Goal: Task Accomplishment & Management: Manage account settings

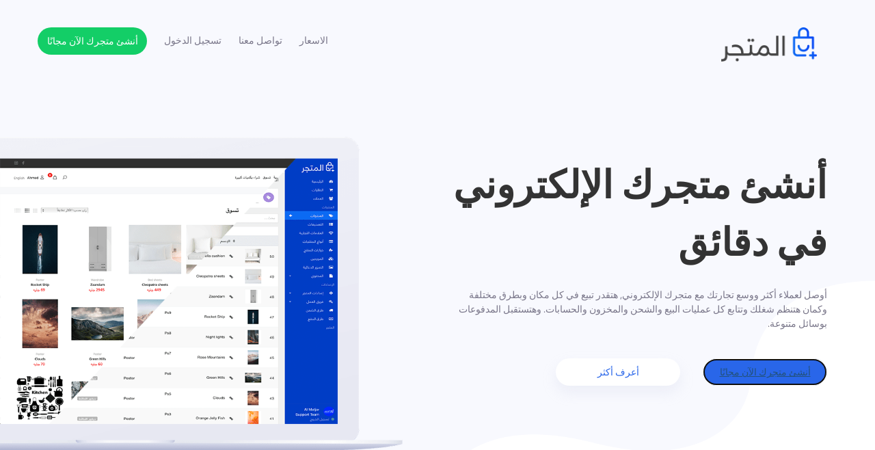
click at [815, 384] on link "أنشئ متجرك الآن مجانًا" at bounding box center [765, 371] width 124 height 27
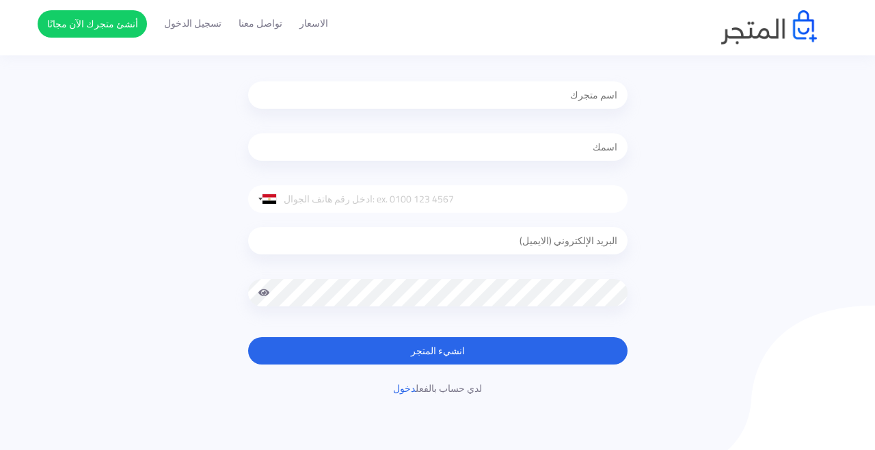
scroll to position [147, 0]
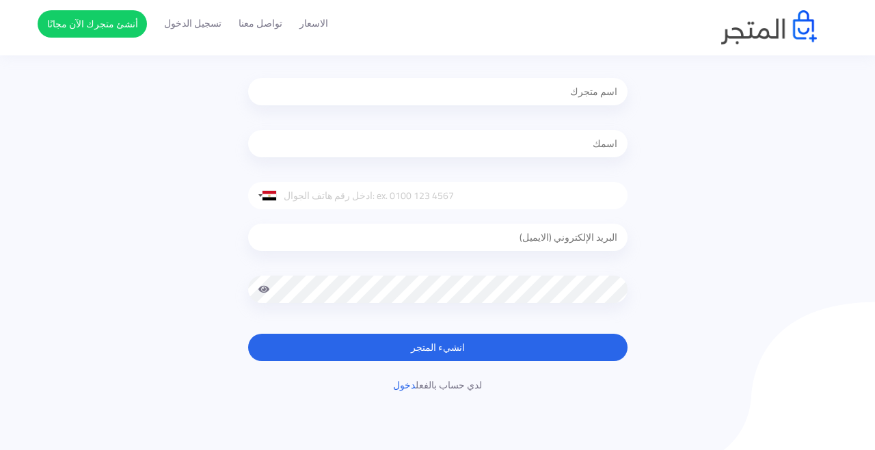
click at [587, 98] on input "text" at bounding box center [437, 91] width 379 height 27
type input "Lalostore"
click at [583, 137] on input "text" at bounding box center [437, 143] width 379 height 27
type input "‪Zeaid Hamdi‬‏"
click at [559, 200] on input "tel" at bounding box center [437, 195] width 379 height 27
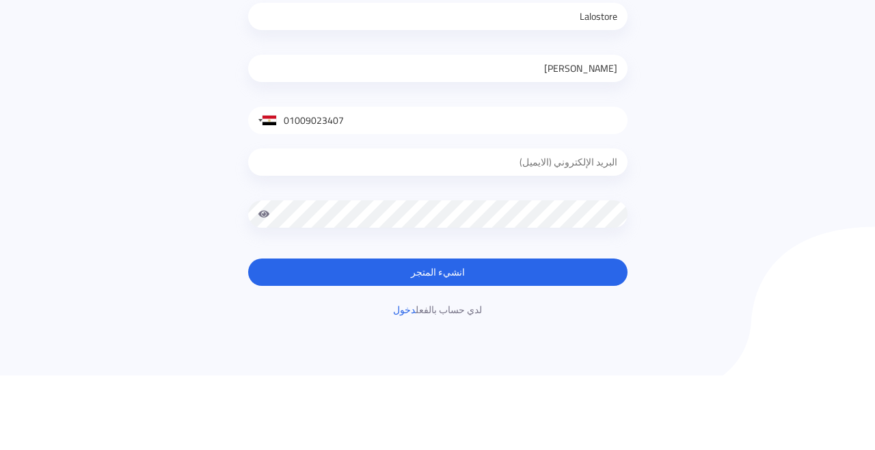
type input "01009023407"
click at [571, 239] on input "email" at bounding box center [437, 237] width 379 height 27
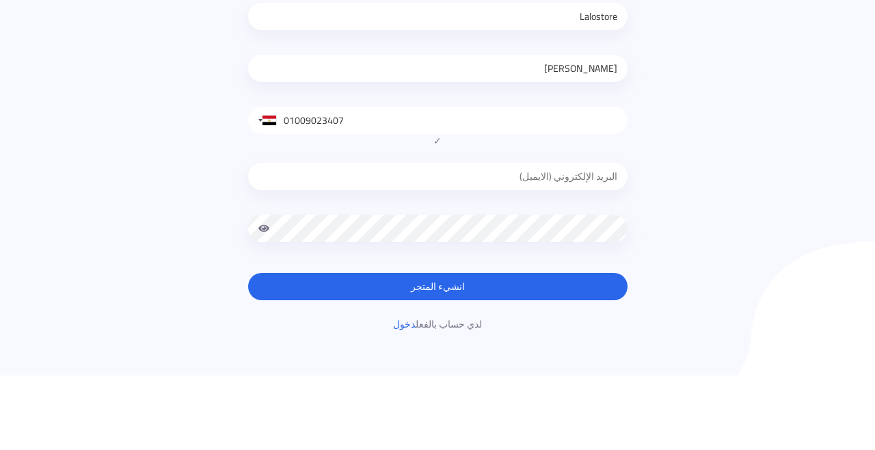
type input "[EMAIL_ADDRESS][DOMAIN_NAME]"
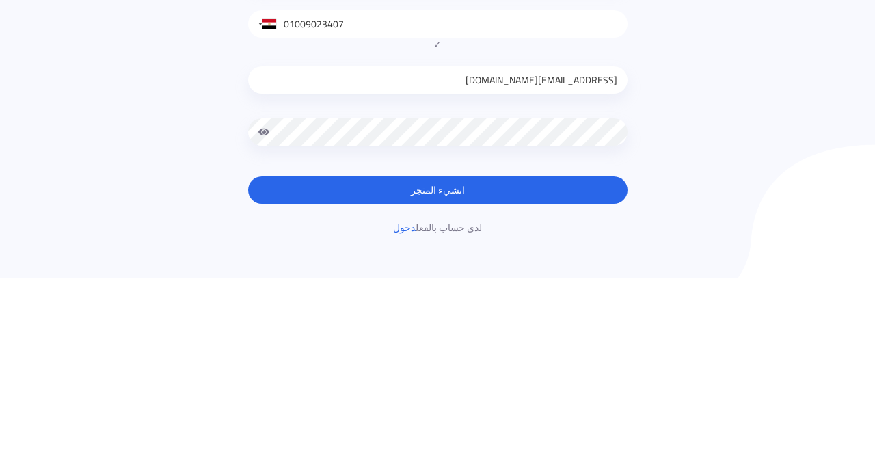
click at [362, 373] on button "انشيء المتجر" at bounding box center [437, 361] width 379 height 27
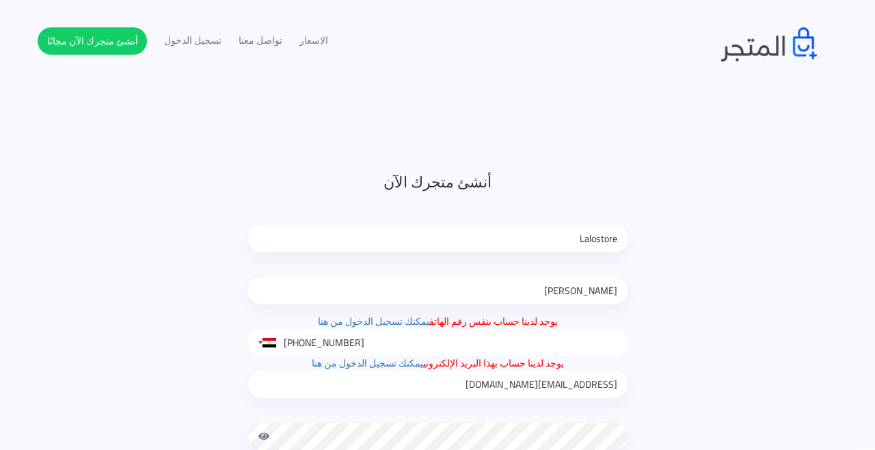
type input "0100 902 3407"
click at [381, 364] on link "يمكنك تسجيل الدخول من هنا" at bounding box center [367, 363] width 111 height 18
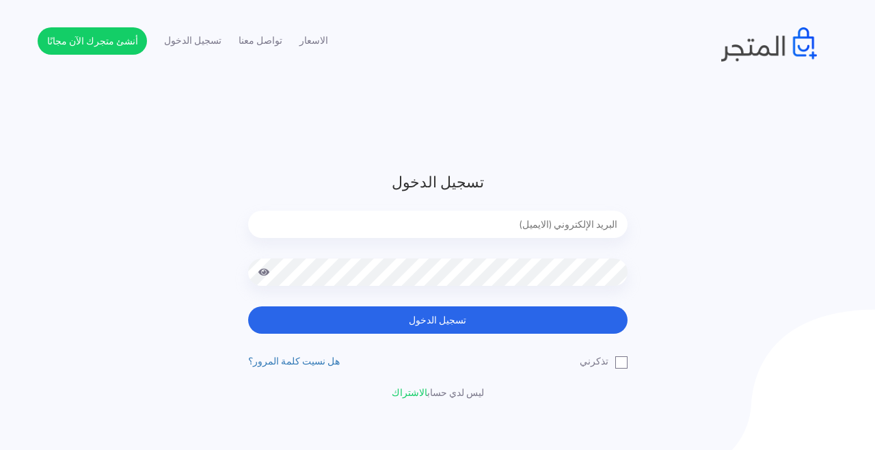
click at [567, 221] on input "email" at bounding box center [437, 224] width 379 height 27
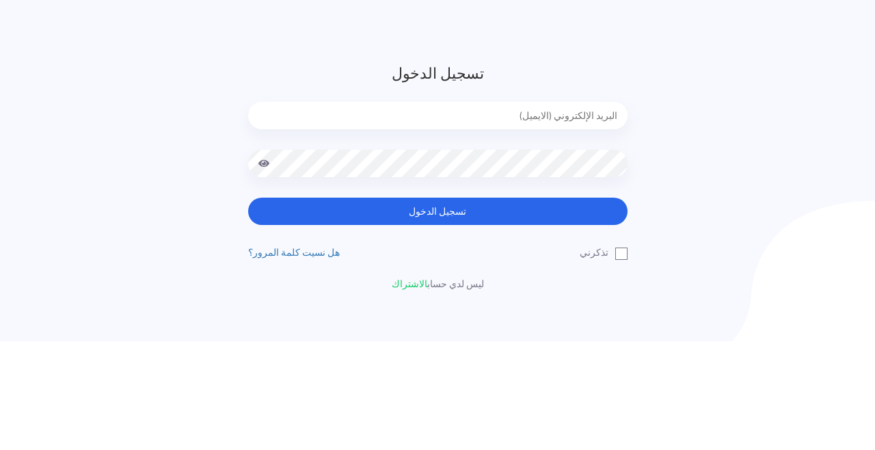
type input "zeaidhamdi@gmail.com"
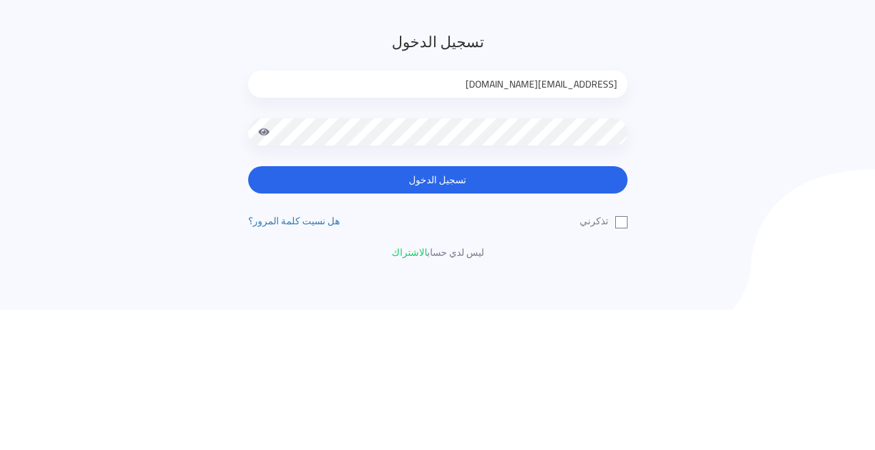
click at [341, 331] on button "تسجيل الدخول" at bounding box center [437, 319] width 379 height 27
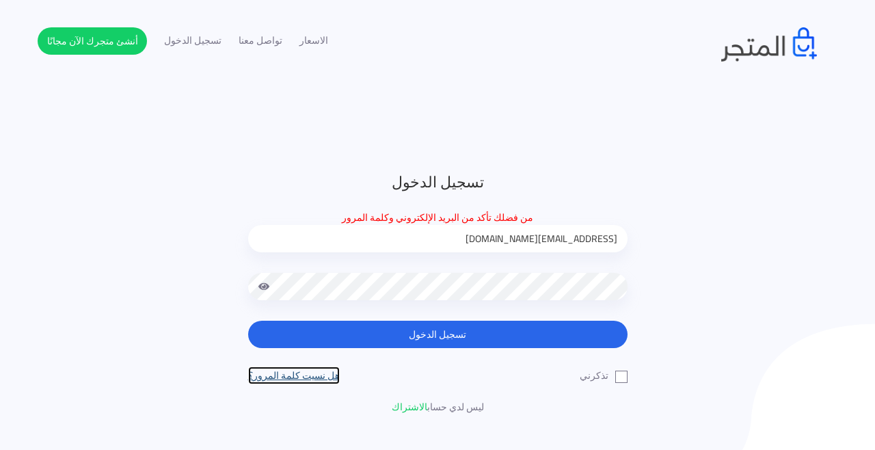
click at [311, 384] on link "هل نسيت كلمة المرور؟" at bounding box center [294, 375] width 92 height 18
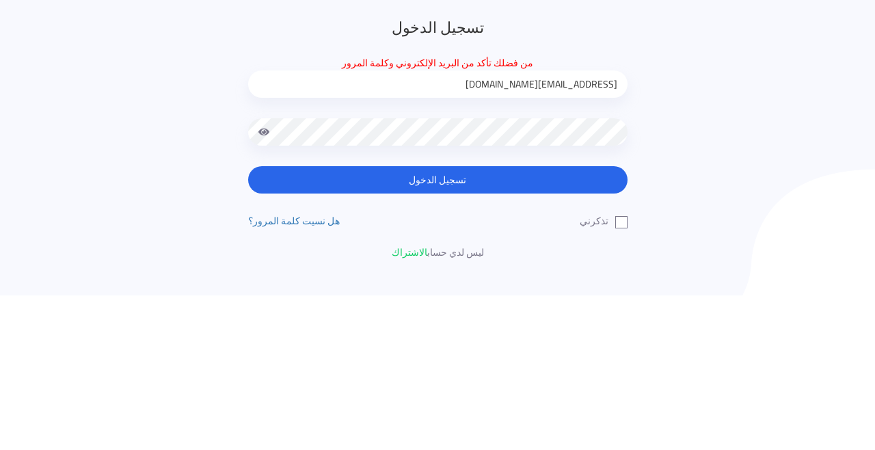
click at [484, 332] on button "تسجيل الدخول" at bounding box center [437, 334] width 379 height 27
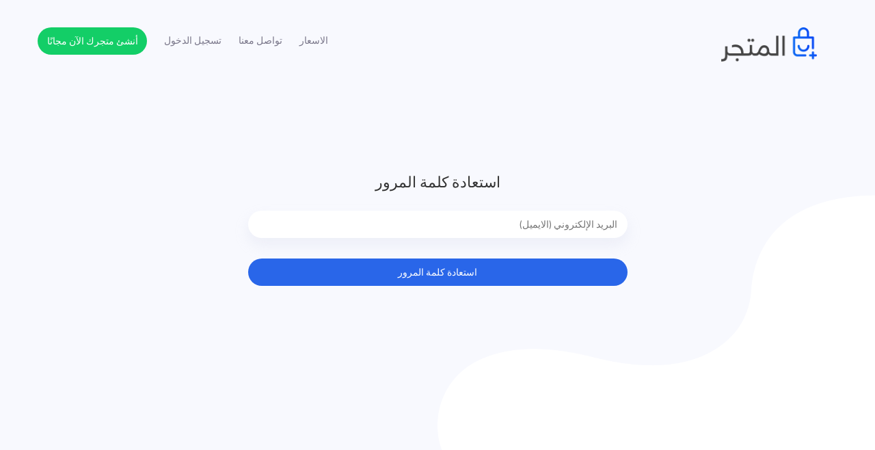
click at [466, 232] on input "email" at bounding box center [437, 224] width 379 height 27
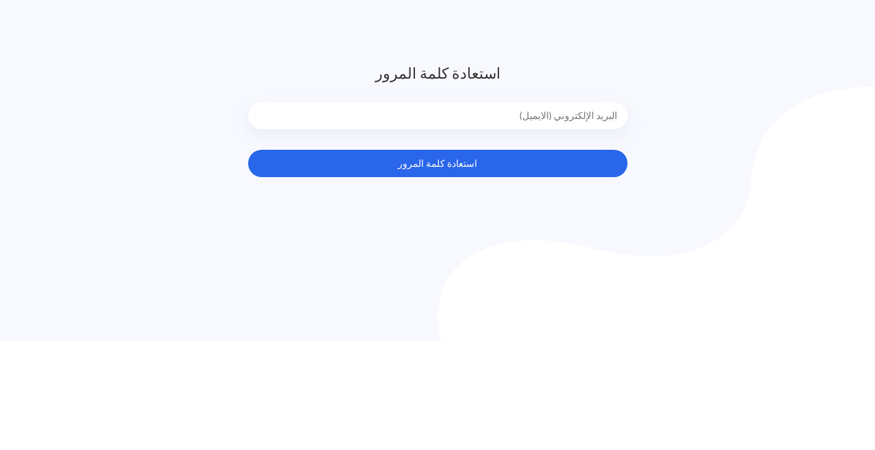
type input "[EMAIL_ADDRESS][DOMAIN_NAME]"
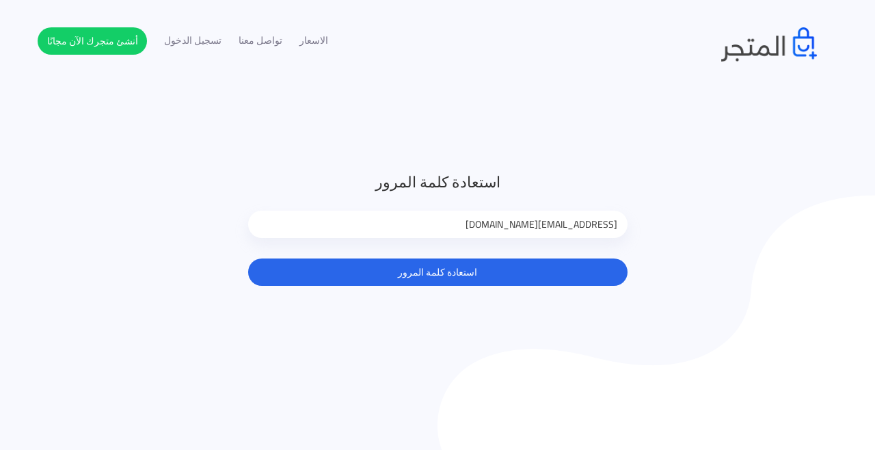
click at [559, 260] on button "استعادة كلمة المرور" at bounding box center [437, 271] width 379 height 27
click at [533, 297] on img at bounding box center [657, 326] width 438 height 262
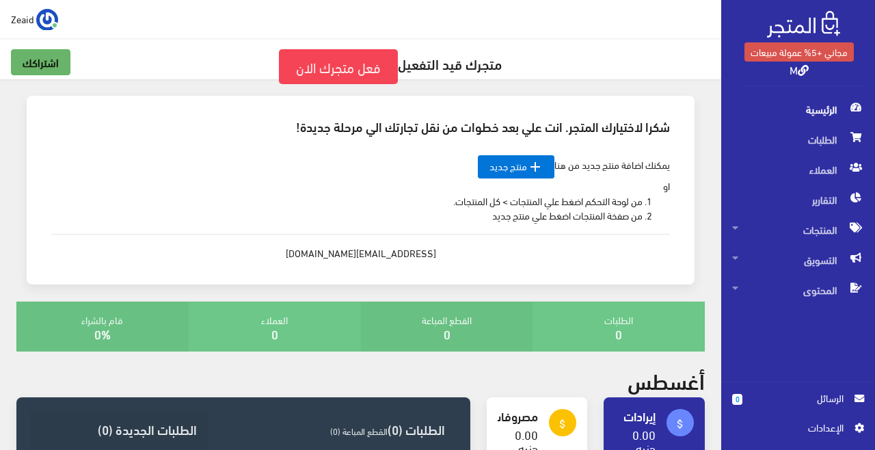
click at [53, 73] on link "اشتراكك" at bounding box center [40, 62] width 59 height 26
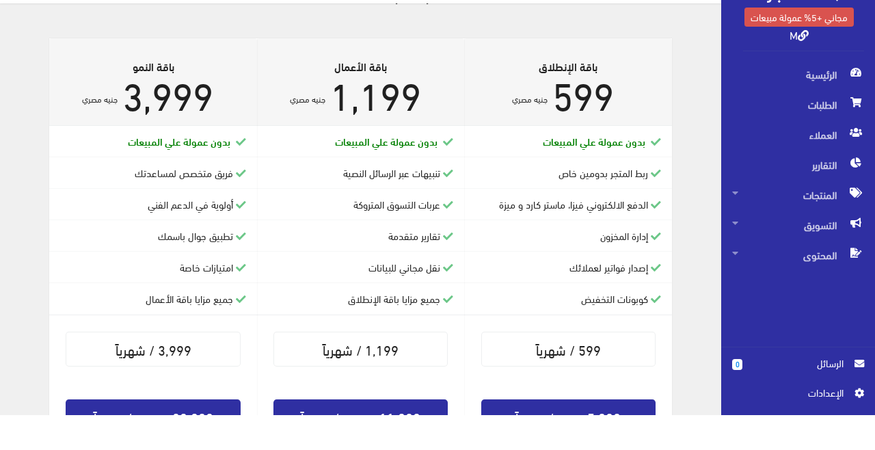
scroll to position [327, 0]
